Goal: Task Accomplishment & Management: Manage account settings

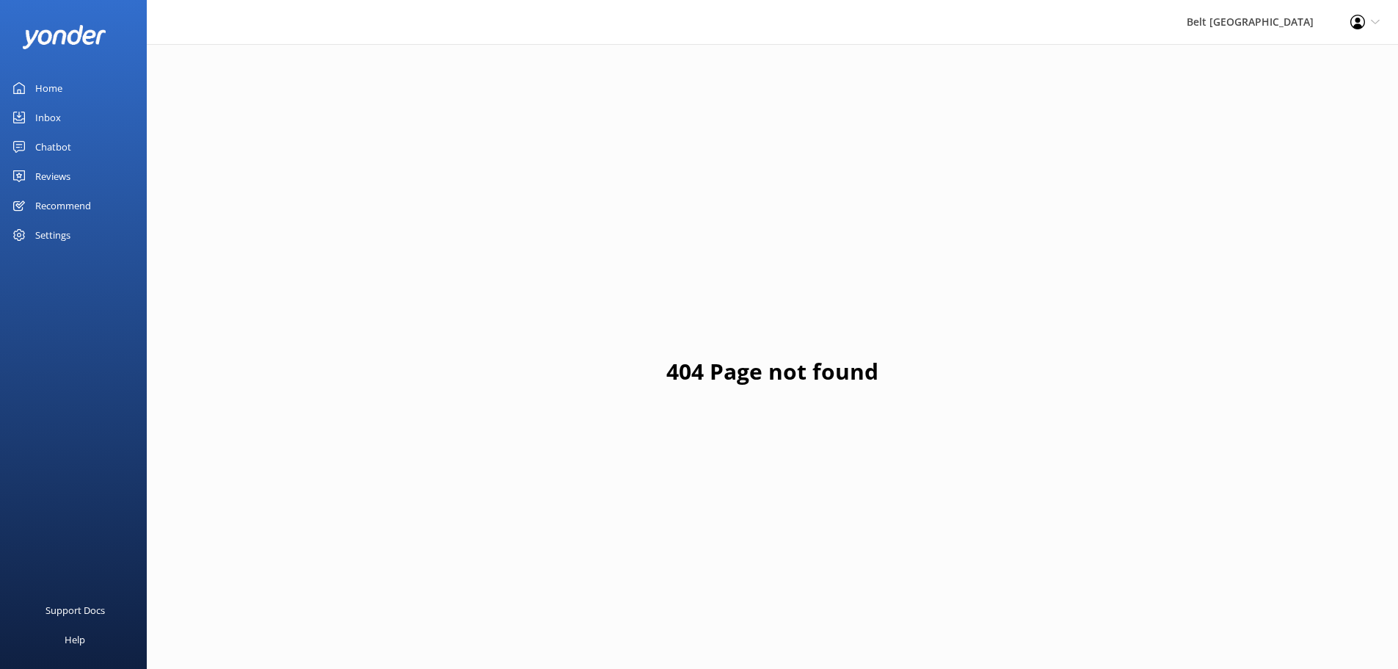
click at [116, 176] on link "Reviews" at bounding box center [73, 175] width 147 height 29
